Goal: Navigation & Orientation: Find specific page/section

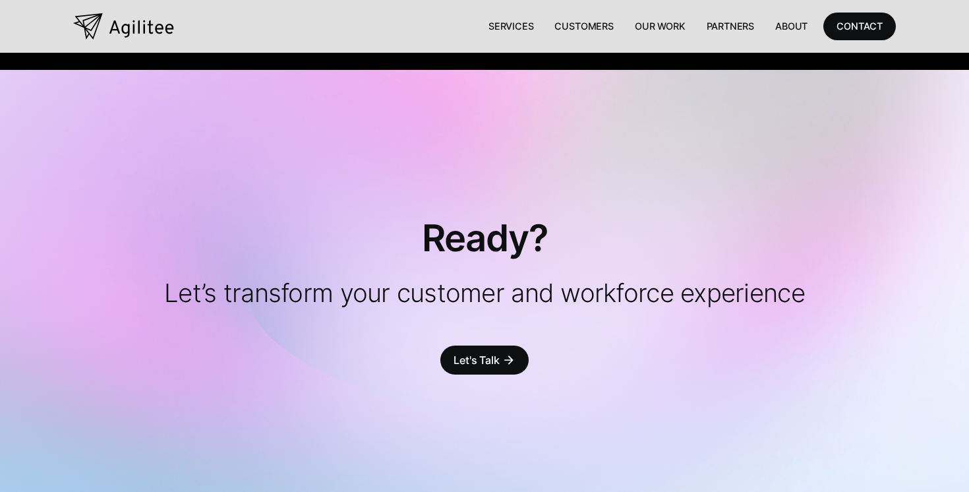
scroll to position [4132, 0]
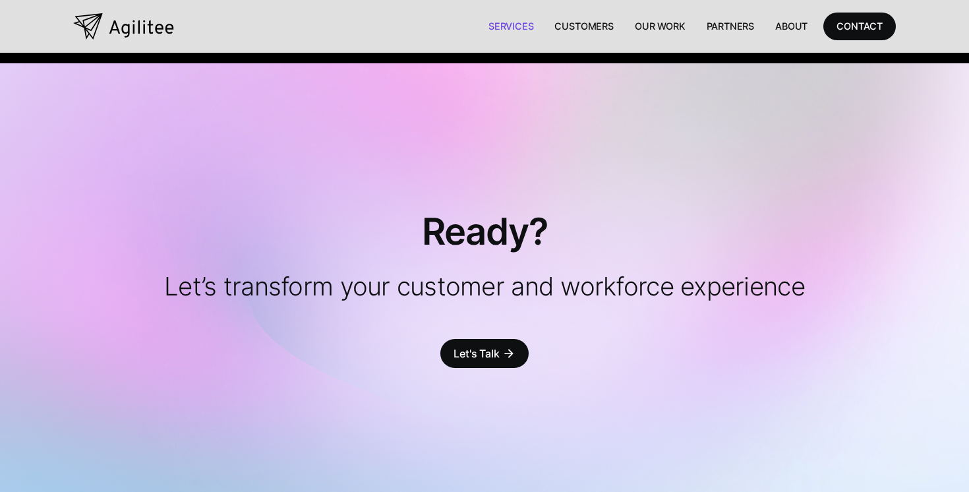
click at [520, 25] on link "Services" at bounding box center [511, 26] width 67 height 27
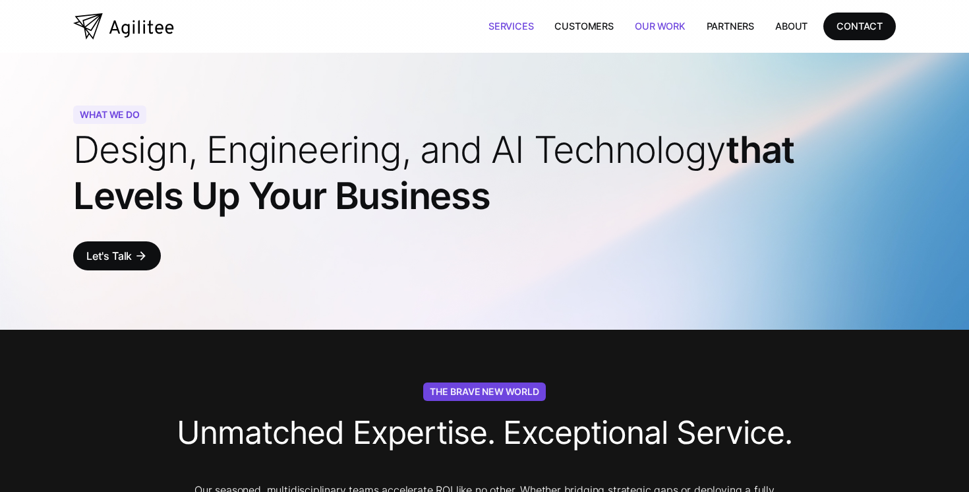
click at [674, 26] on link "Our Work" at bounding box center [661, 26] width 72 height 27
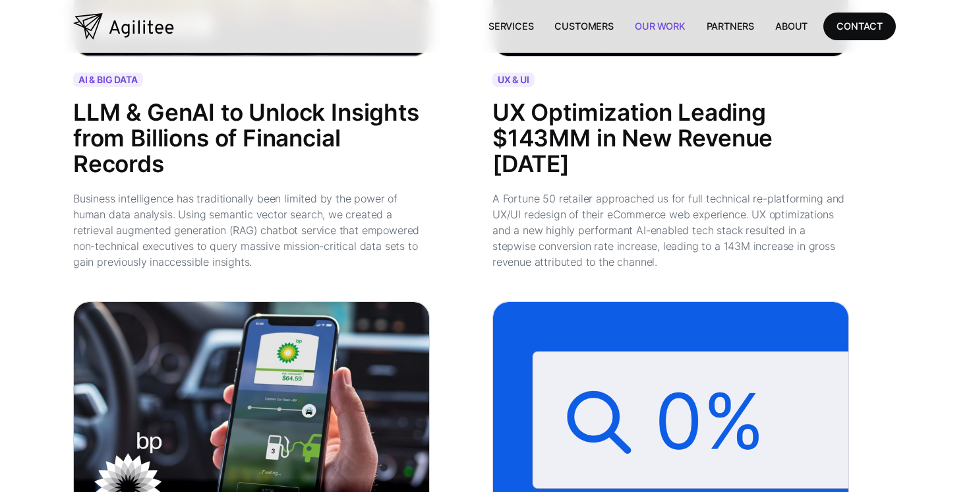
scroll to position [1107, 0]
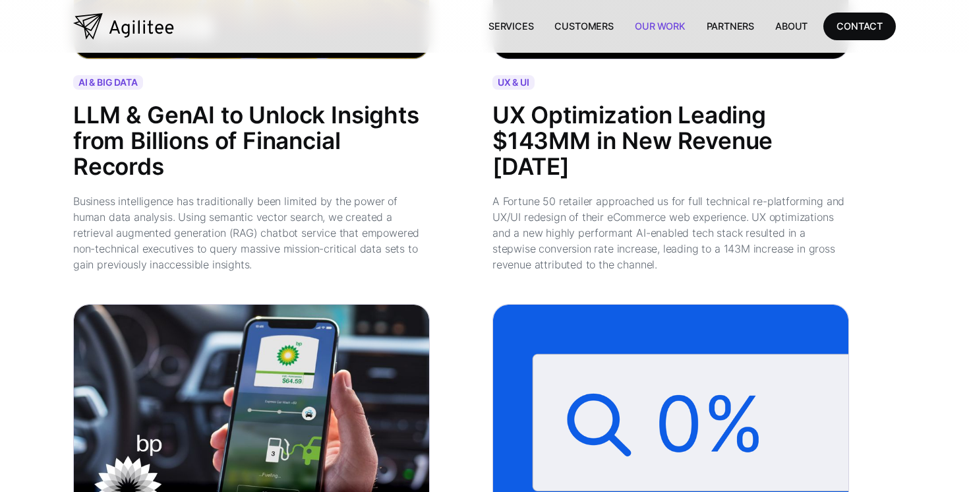
click at [619, 119] on div "UX Optimization Leading $143MM in New Revenue [DATE]" at bounding box center [671, 141] width 357 height 77
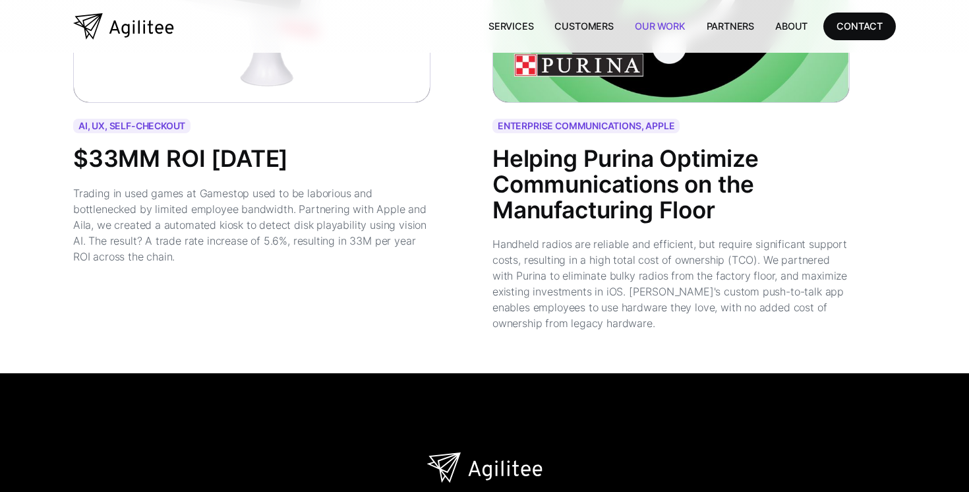
scroll to position [3465, 0]
